Goal: Transaction & Acquisition: Purchase product/service

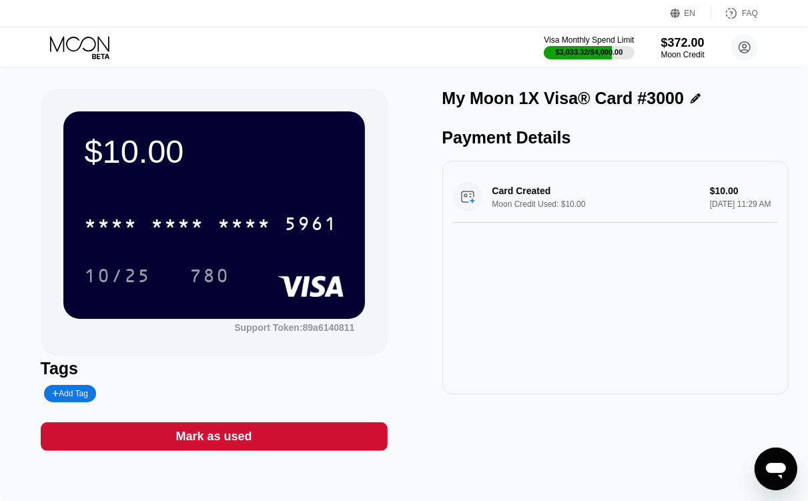
click at [107, 48] on icon at bounding box center [81, 47] width 62 height 23
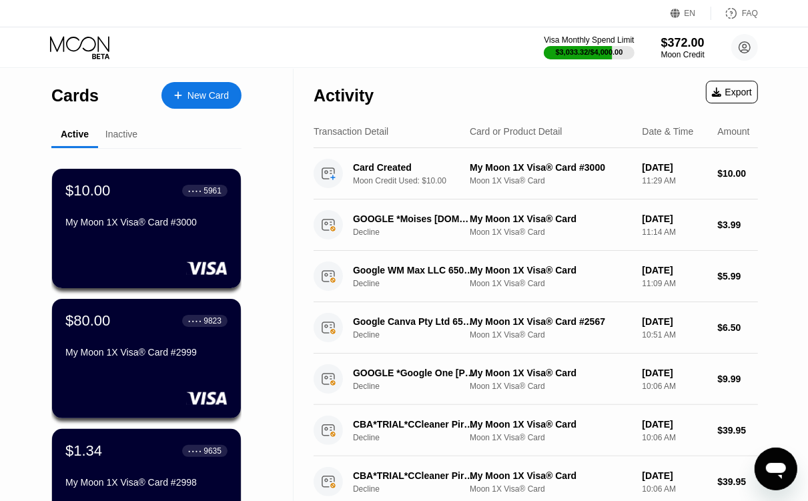
click at [215, 93] on div "New Card" at bounding box center [207, 95] width 41 height 11
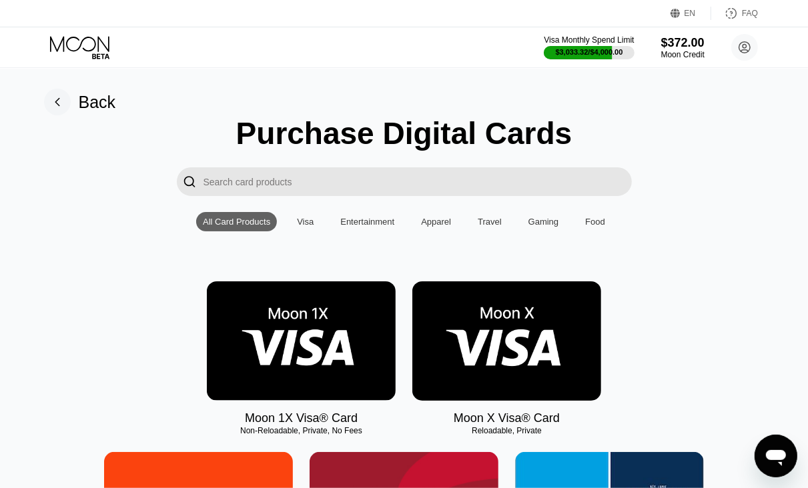
click at [357, 332] on img at bounding box center [301, 340] width 189 height 119
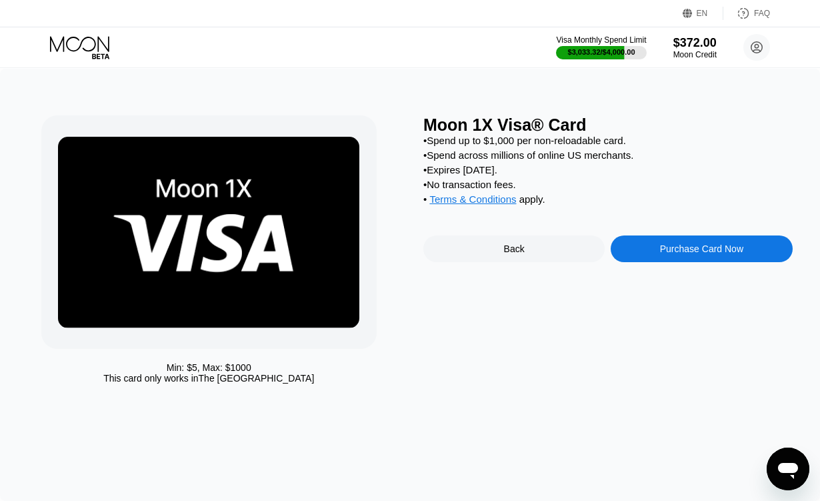
click at [677, 247] on div "Moon 1X Visa® Card • Spend up to $1,000 per non-reloadable card. • Spend across…" at bounding box center [607, 252] width 369 height 275
click at [655, 255] on div "Purchase Card Now" at bounding box center [701, 248] width 181 height 27
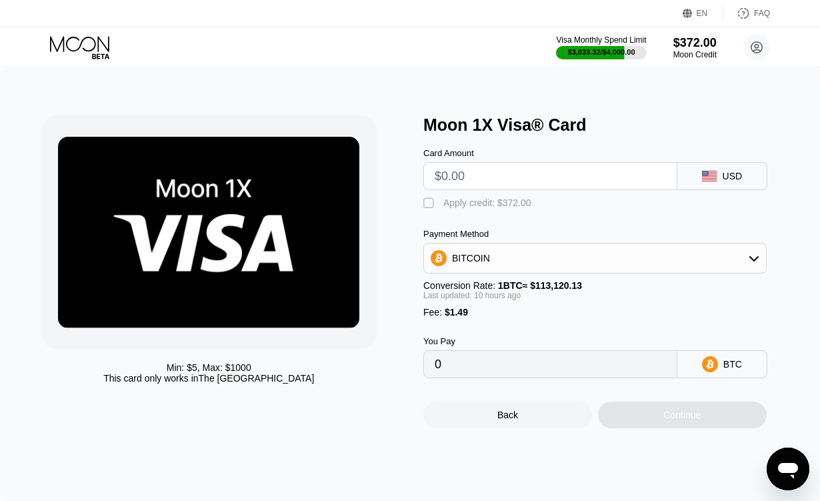
type input "0"
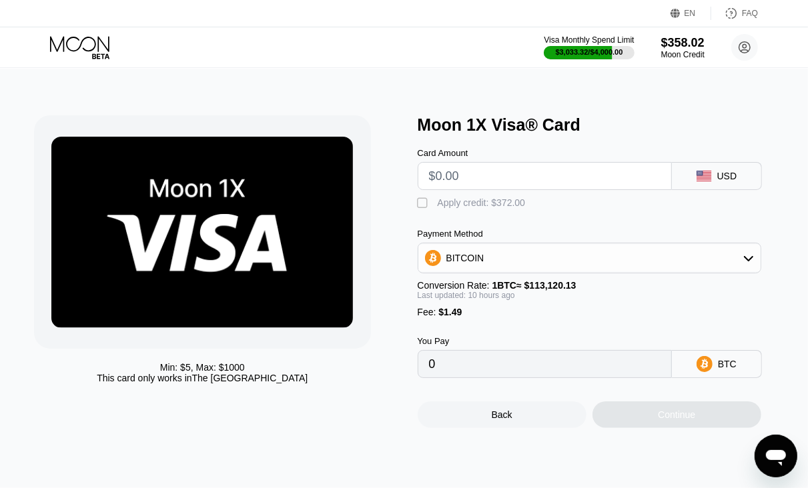
click at [511, 181] on input "text" at bounding box center [544, 176] width 231 height 27
type input "$6"
type input "0.00006690"
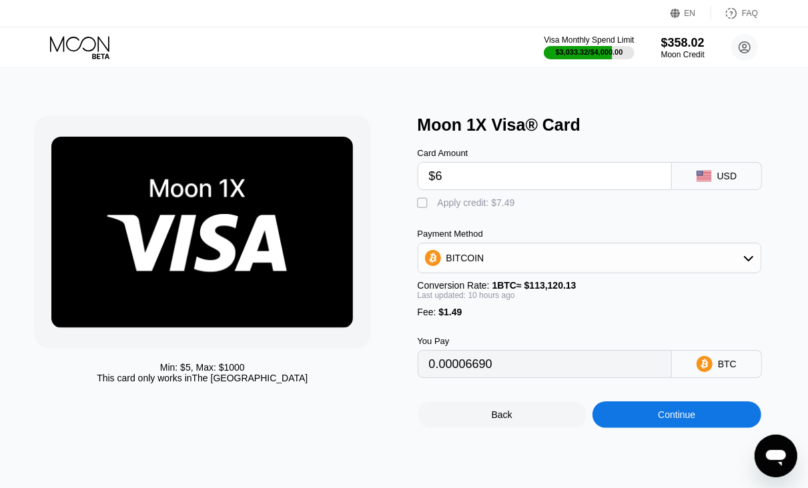
type input "$6"
type input "0"
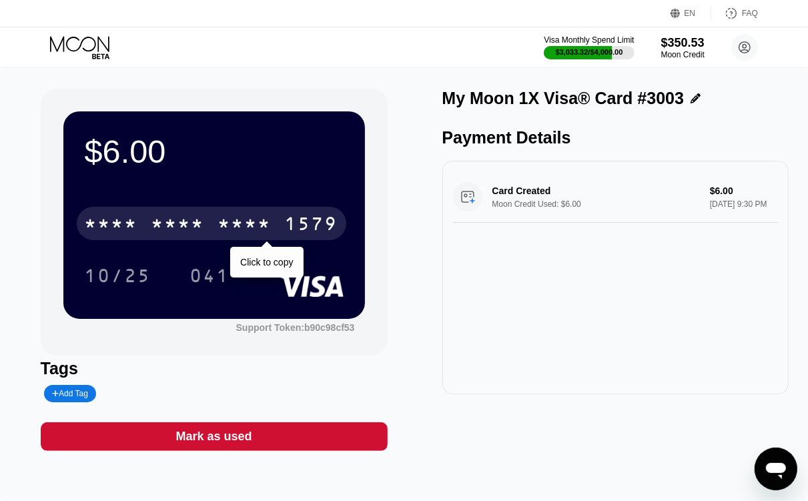
click at [245, 214] on div "* * * * * * * * * * * * 1579" at bounding box center [211, 223] width 269 height 33
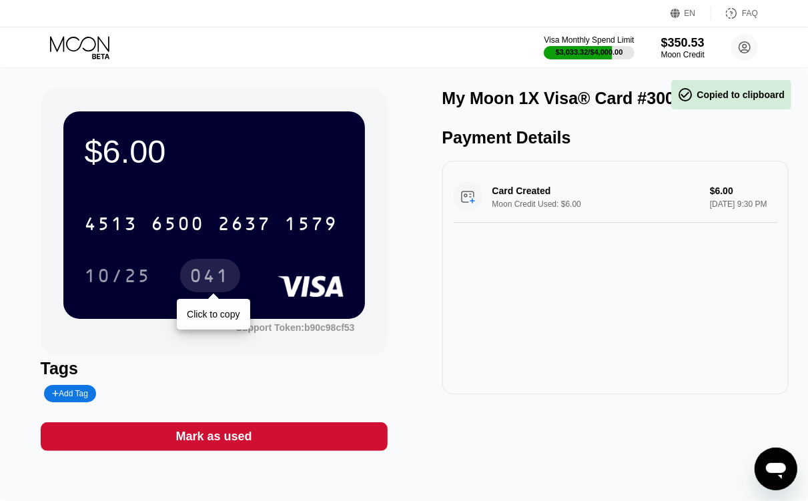
click at [203, 281] on div "041" at bounding box center [210, 277] width 40 height 21
